Goal: Information Seeking & Learning: Learn about a topic

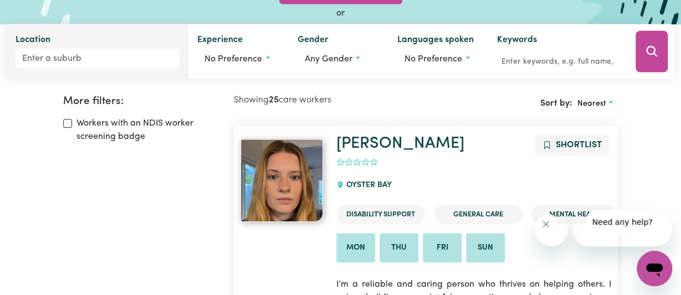
scroll to position [85, 0]
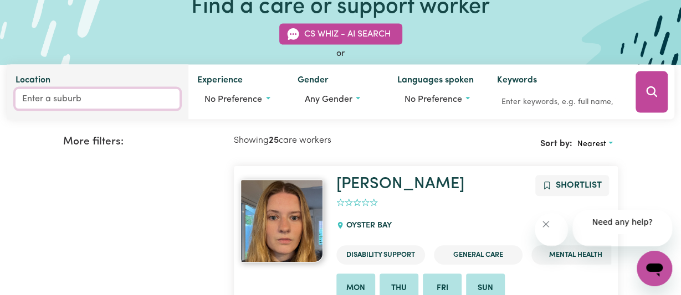
click at [117, 109] on input "Location" at bounding box center [98, 99] width 164 height 20
type input "lismo"
type input "lismoRE, [GEOGRAPHIC_DATA], 2480"
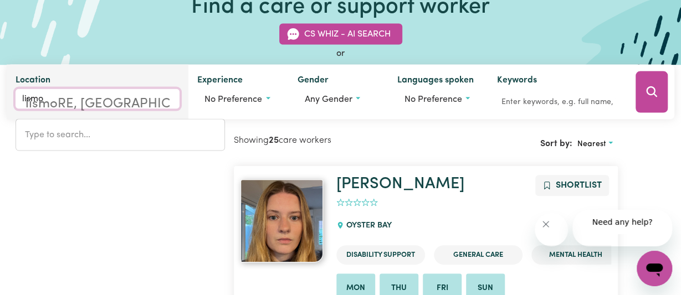
type input "lismor"
type input "lismorE, [GEOGRAPHIC_DATA], 2480"
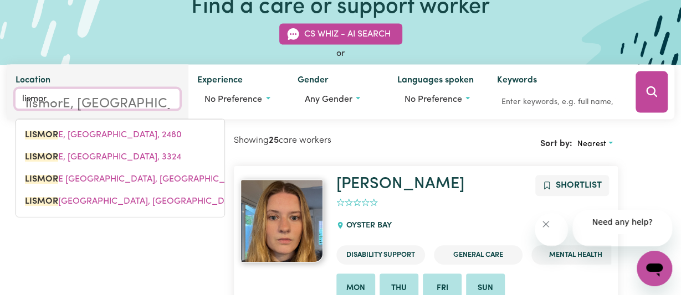
type input "lismore"
type input "[GEOGRAPHIC_DATA], [GEOGRAPHIC_DATA], 2480"
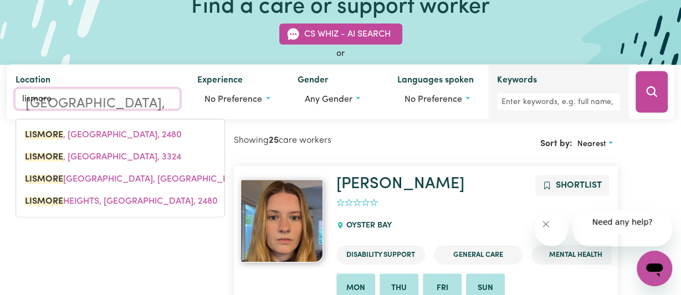
type input "lismore"
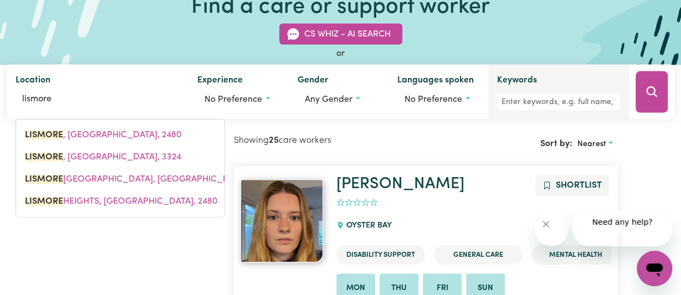
click at [488, 120] on div "Keywords" at bounding box center [558, 92] width 141 height 55
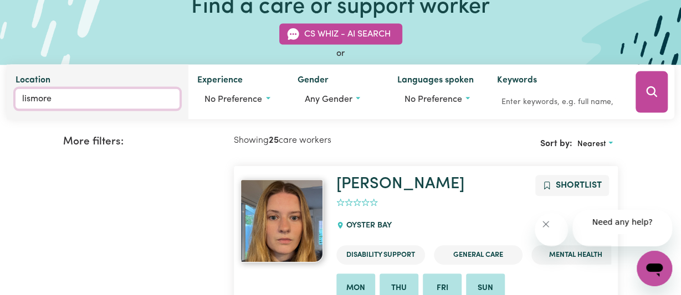
type input "[GEOGRAPHIC_DATA], [GEOGRAPHIC_DATA], 2480"
click at [135, 109] on input "lismore" at bounding box center [98, 99] width 164 height 20
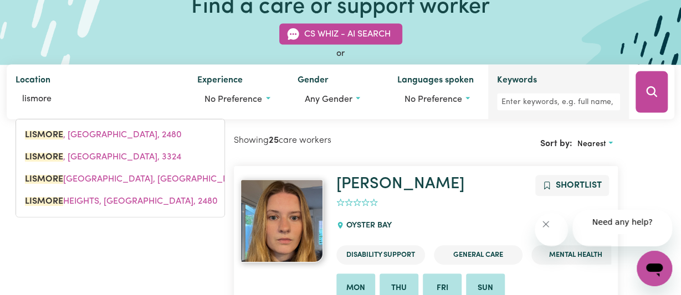
click at [488, 120] on div "Keywords" at bounding box center [558, 92] width 141 height 55
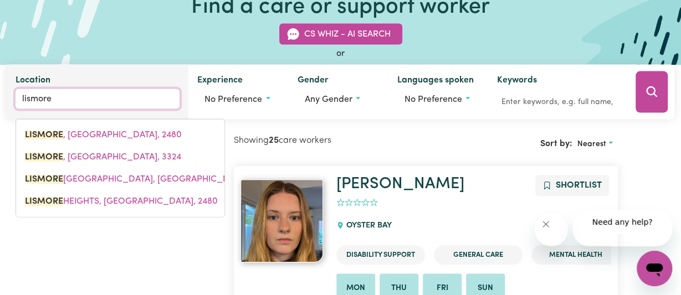
type input "[GEOGRAPHIC_DATA], [GEOGRAPHIC_DATA], 2480"
click at [134, 109] on input "lismore" at bounding box center [98, 99] width 164 height 20
click at [133, 109] on input "lismore" at bounding box center [98, 99] width 164 height 20
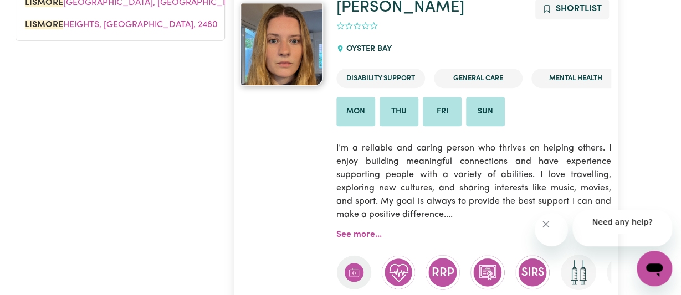
scroll to position [262, 0]
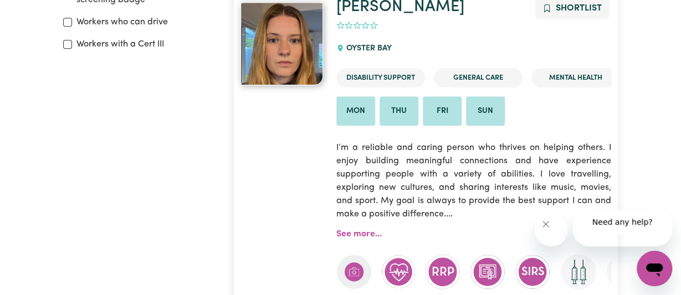
type input "[GEOGRAPHIC_DATA], [GEOGRAPHIC_DATA], 2480"
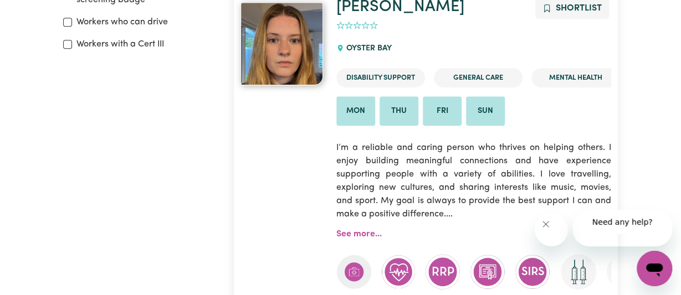
type input "[GEOGRAPHIC_DATA], [GEOGRAPHIC_DATA], 2480"
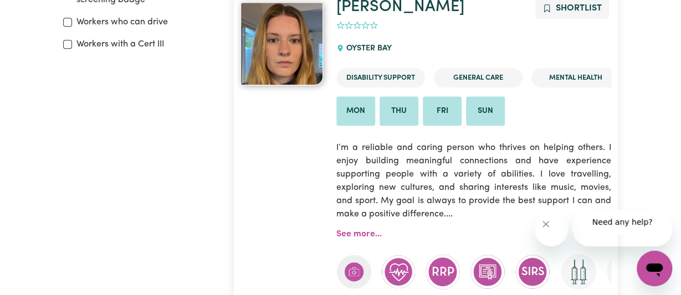
type input "[GEOGRAPHIC_DATA], [GEOGRAPHIC_DATA], 2480"
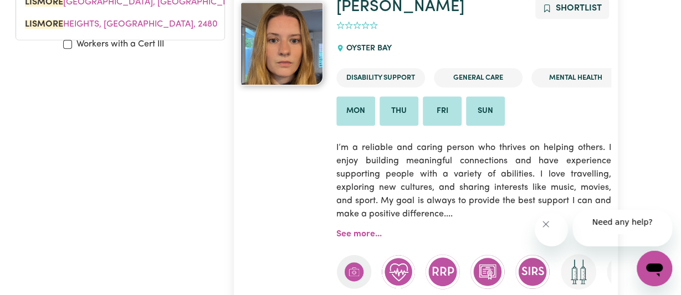
type input "lismore,"
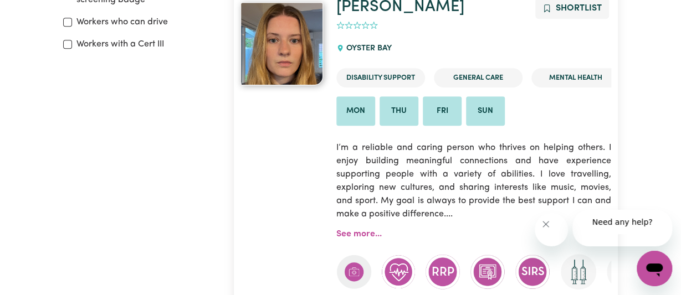
type input "Lismore"
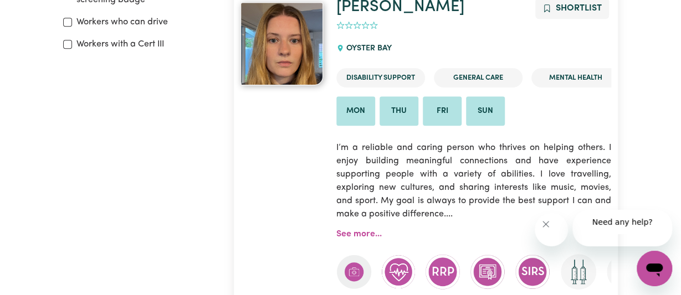
type input "Lismore, [GEOGRAPHIC_DATA], 2480"
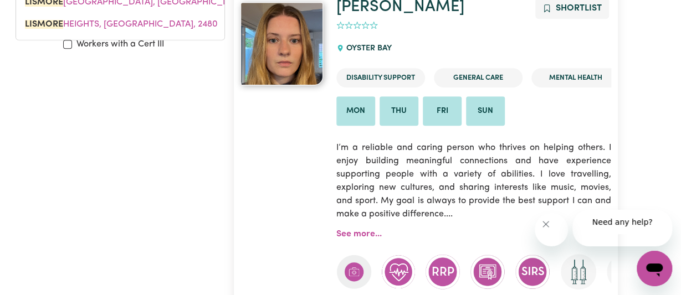
type input "Lismore"
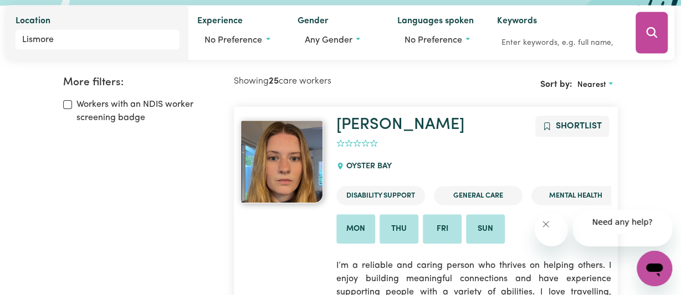
scroll to position [0, 0]
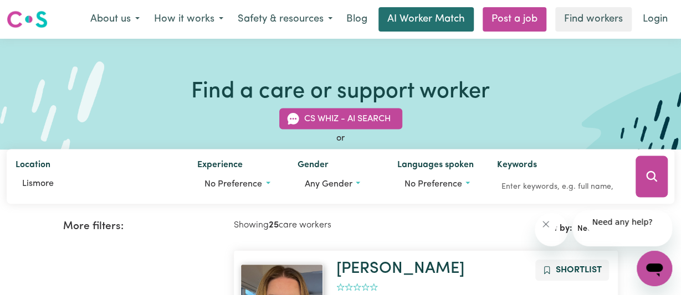
click at [473, 32] on link "AI Worker Match" at bounding box center [425, 19] width 95 height 24
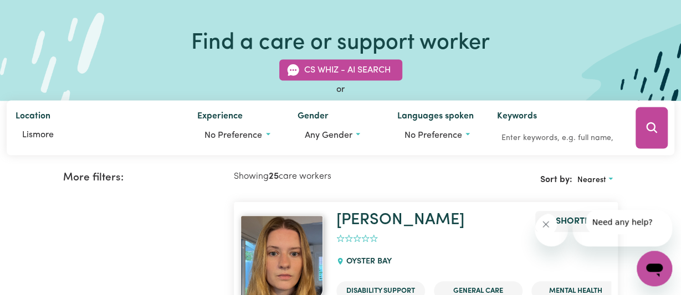
scroll to position [25, 0]
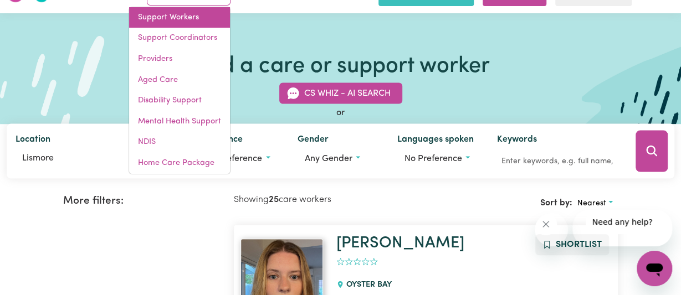
click at [230, 28] on link "Support Workers" at bounding box center [179, 17] width 101 height 21
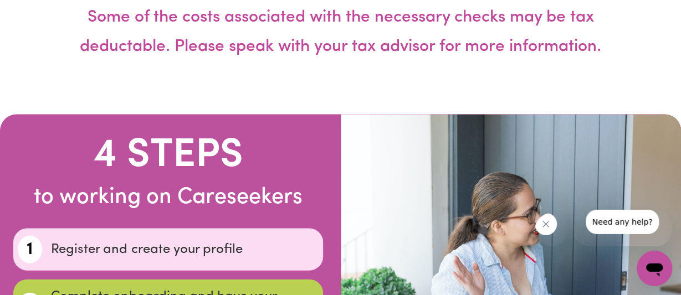
scroll to position [3071, 0]
